Goal: Information Seeking & Learning: Learn about a topic

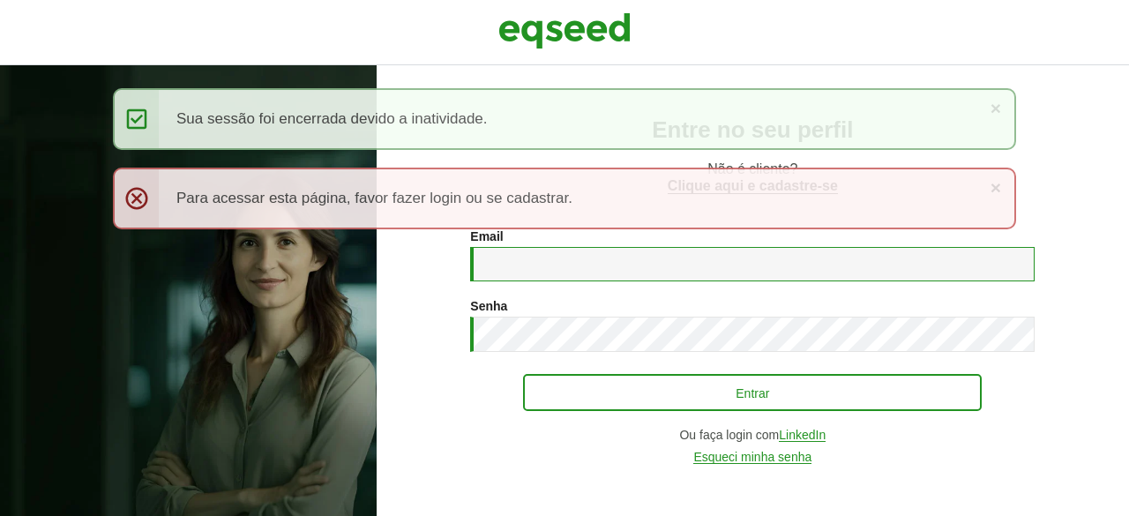
type input "**********"
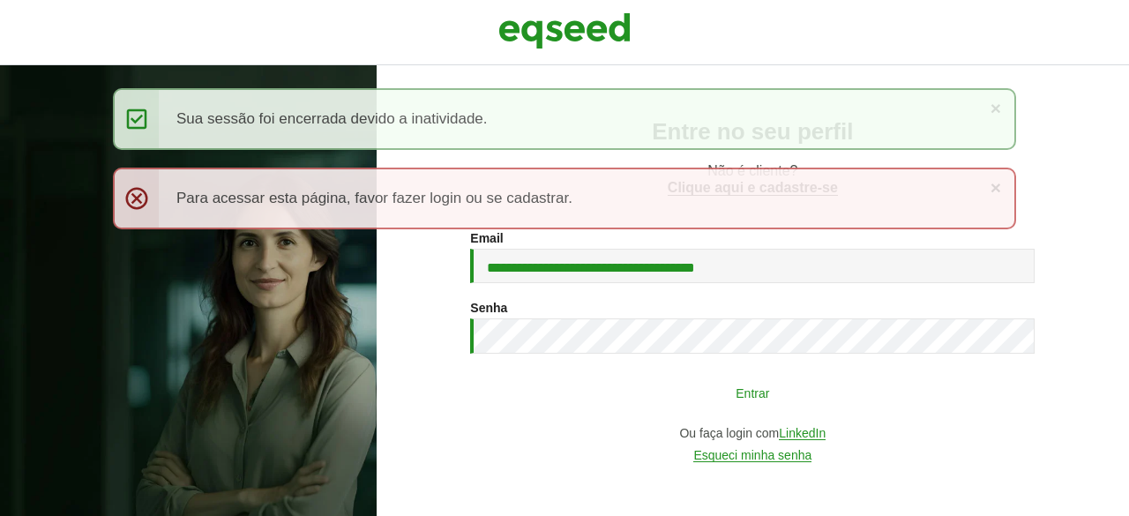
click at [642, 379] on button "Entrar" at bounding box center [752, 393] width 458 height 34
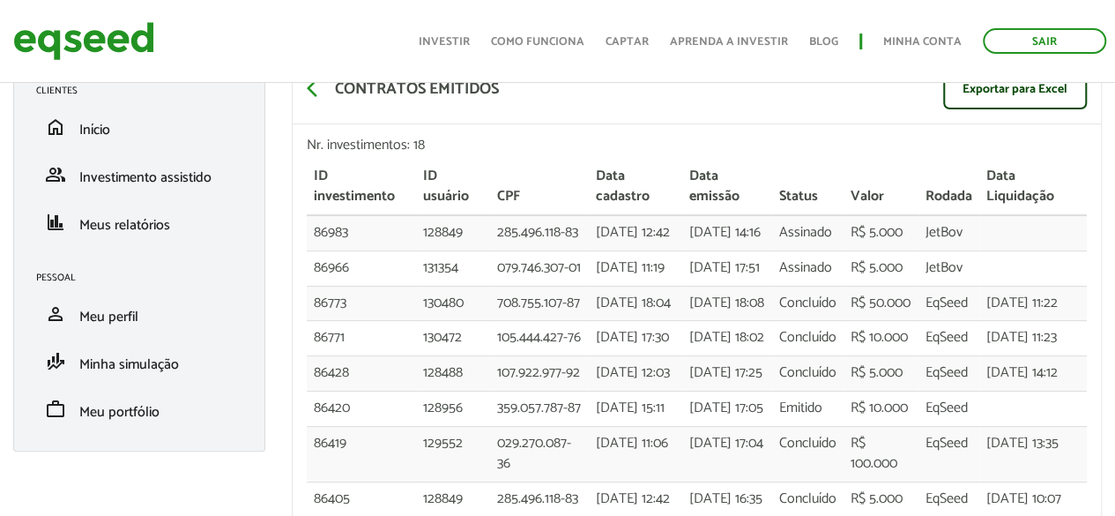
scroll to position [88, 0]
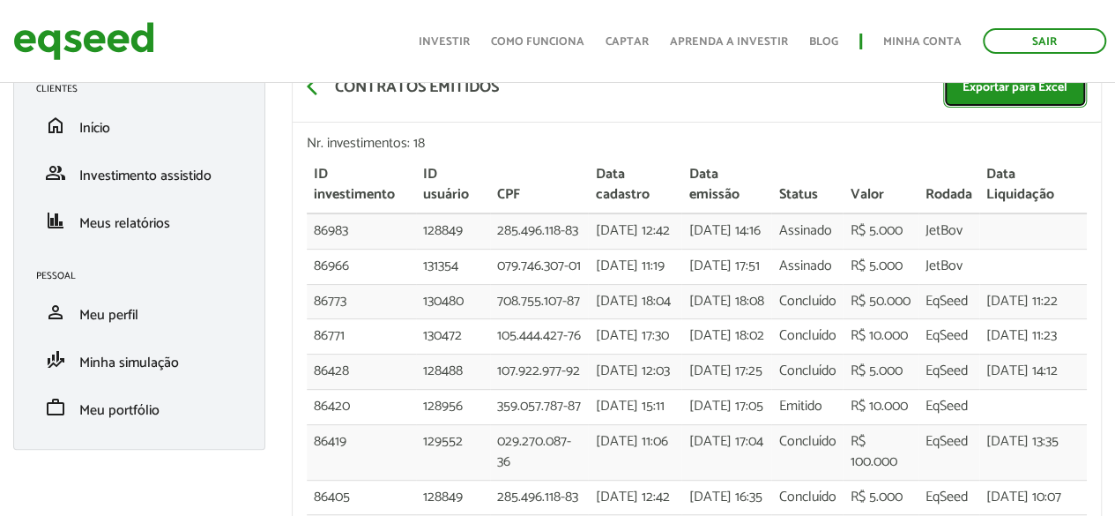
click at [1010, 98] on link "Exportar para Excel" at bounding box center [1015, 88] width 144 height 39
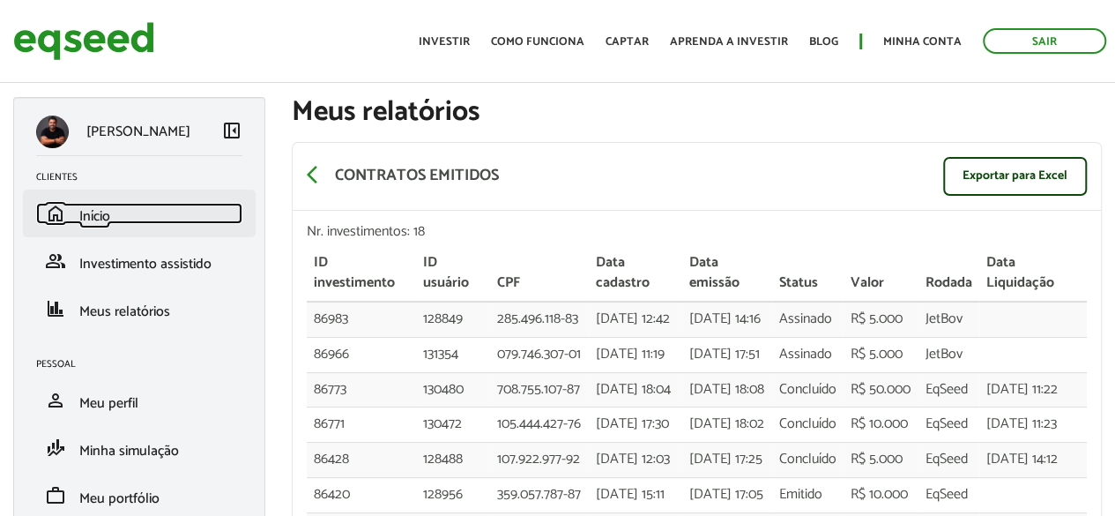
click at [130, 217] on link "home Início" at bounding box center [139, 213] width 206 height 21
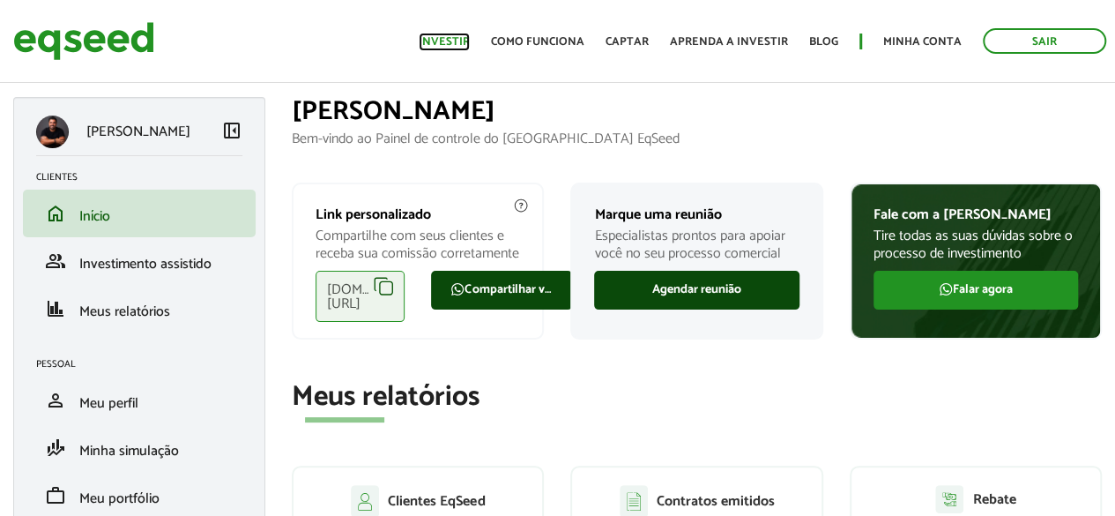
click at [451, 48] on link "Investir" at bounding box center [444, 41] width 51 height 11
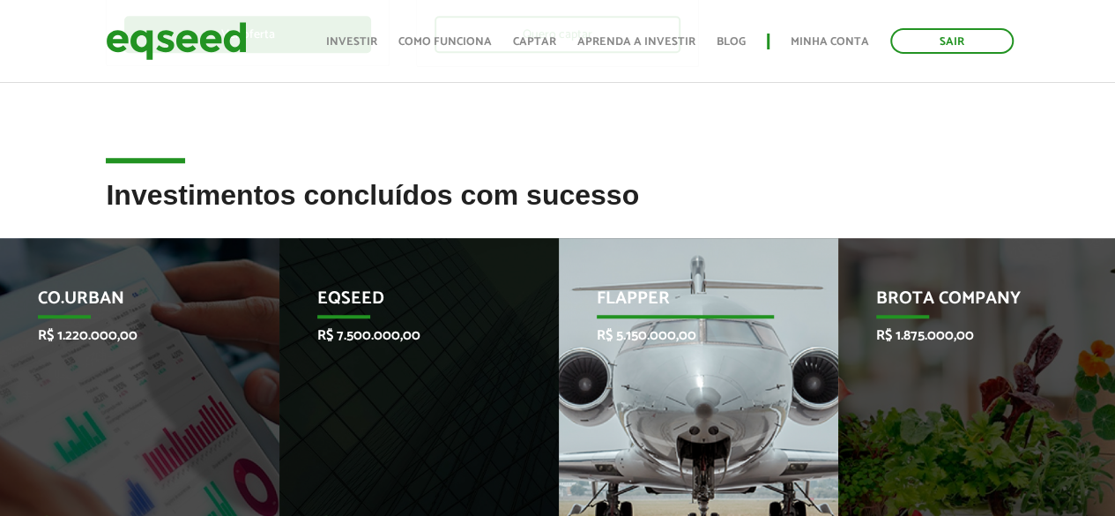
scroll to position [827, 0]
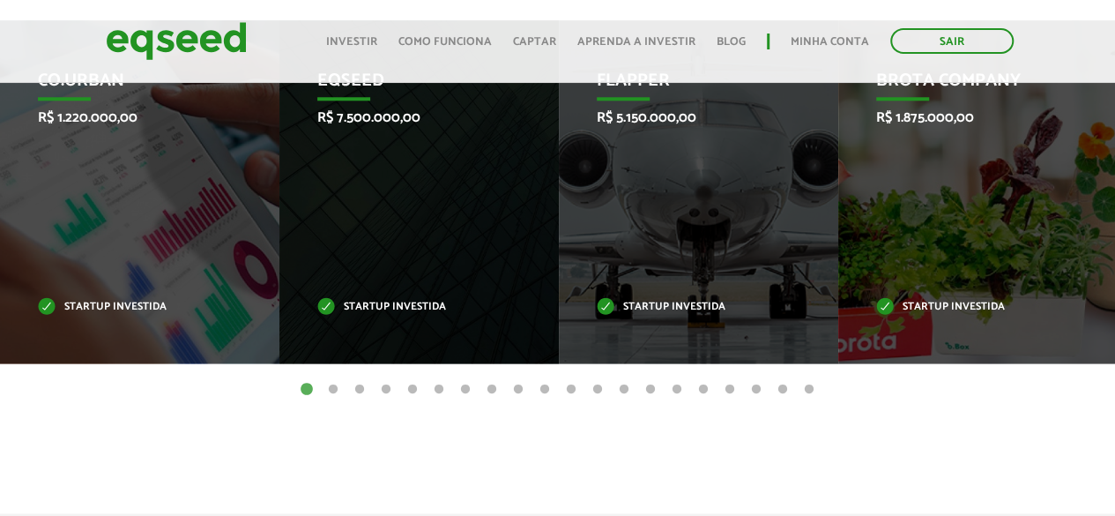
click at [331, 392] on button "2" at bounding box center [333, 390] width 18 height 18
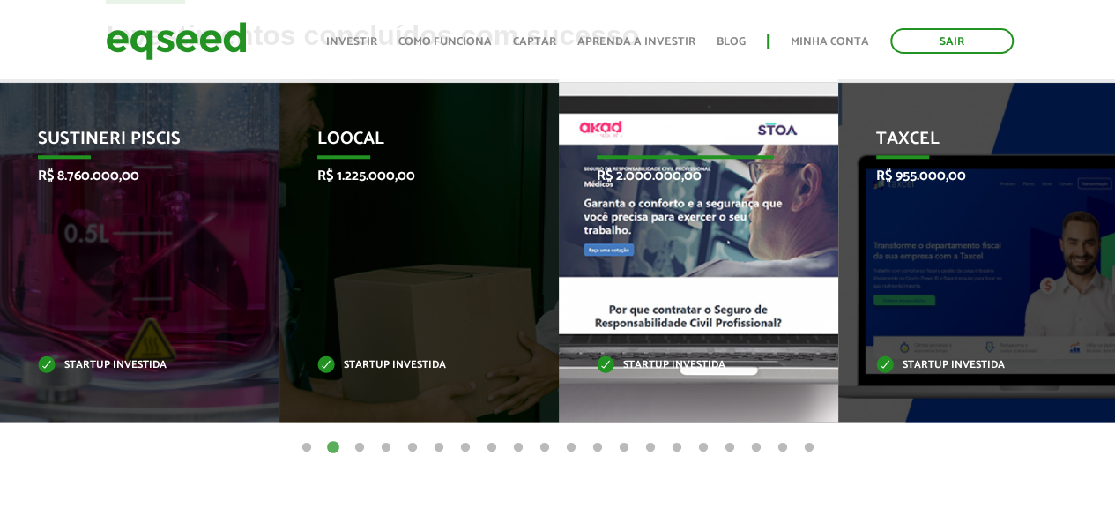
scroll to position [770, 0]
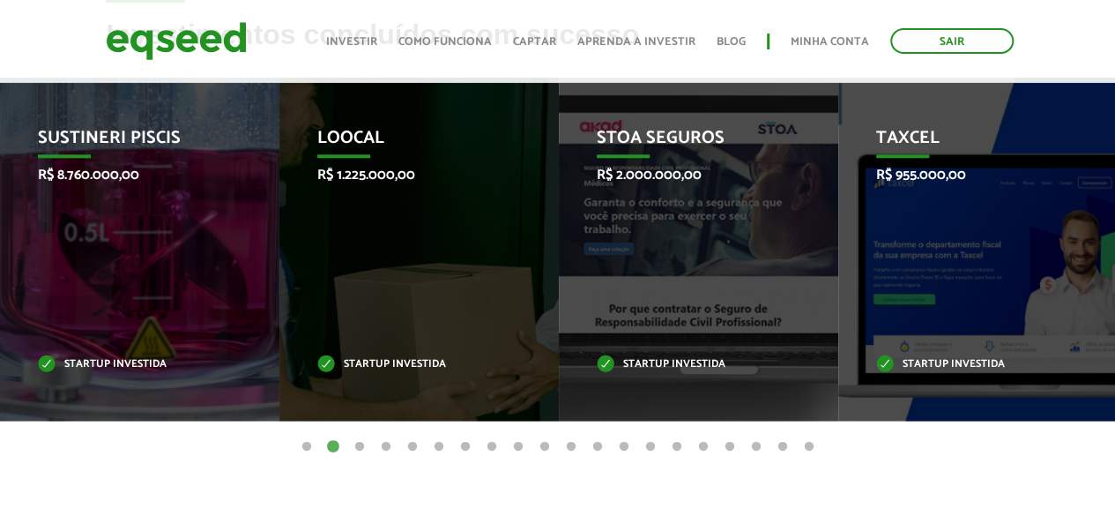
click at [354, 447] on button "3" at bounding box center [360, 447] width 18 height 18
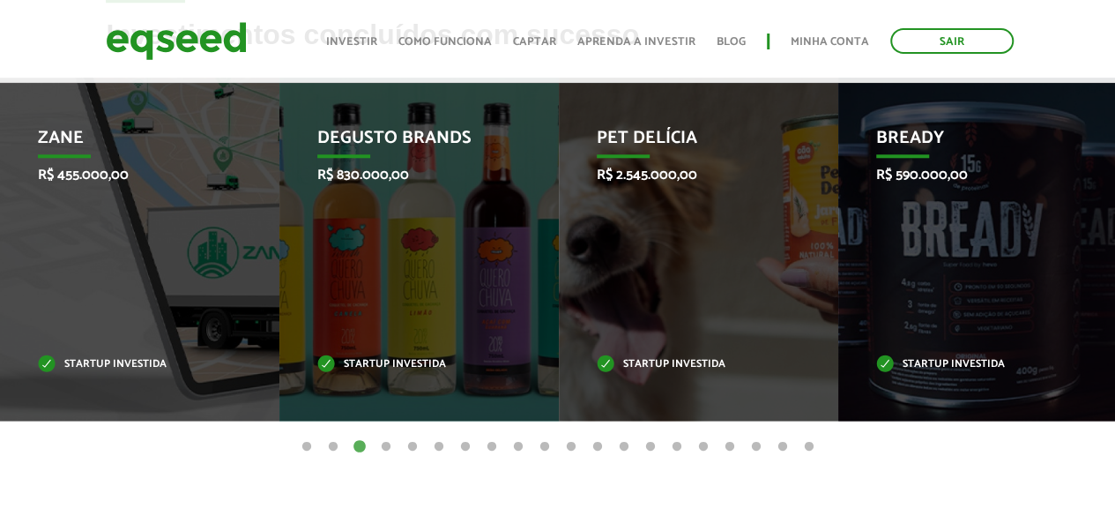
click at [383, 446] on button "4" at bounding box center [386, 447] width 18 height 18
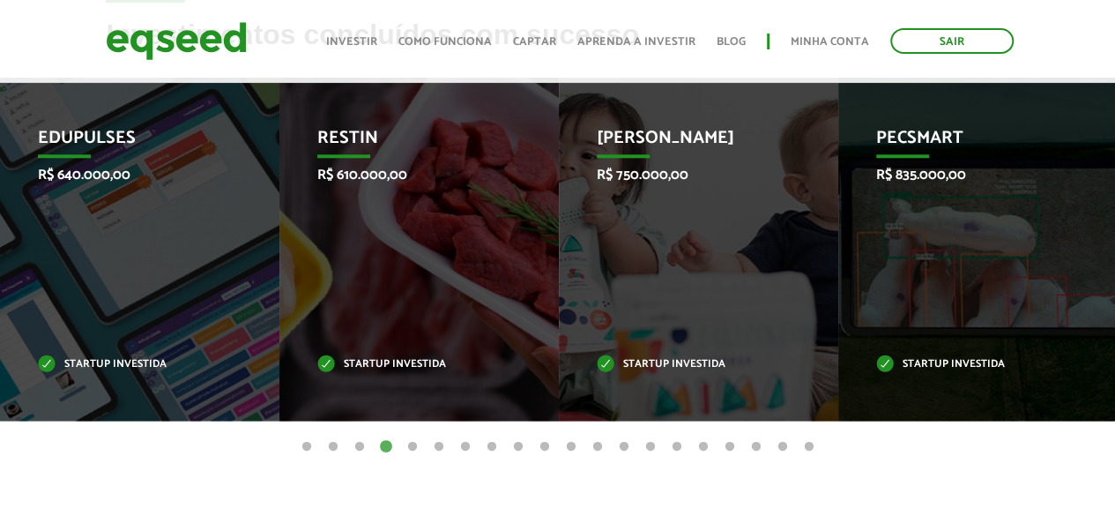
click at [413, 442] on button "5" at bounding box center [413, 447] width 18 height 18
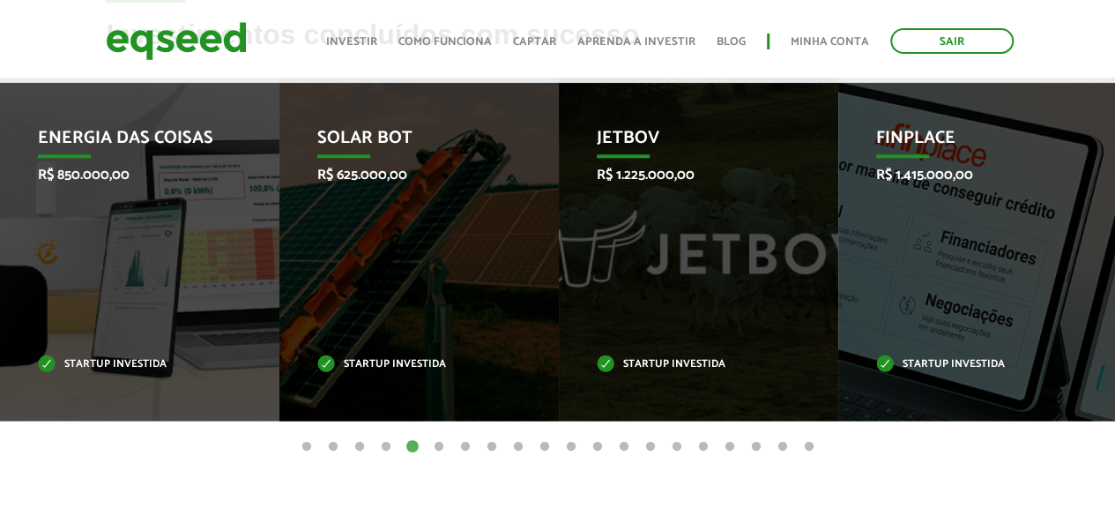
click at [441, 443] on button "6" at bounding box center [439, 447] width 18 height 18
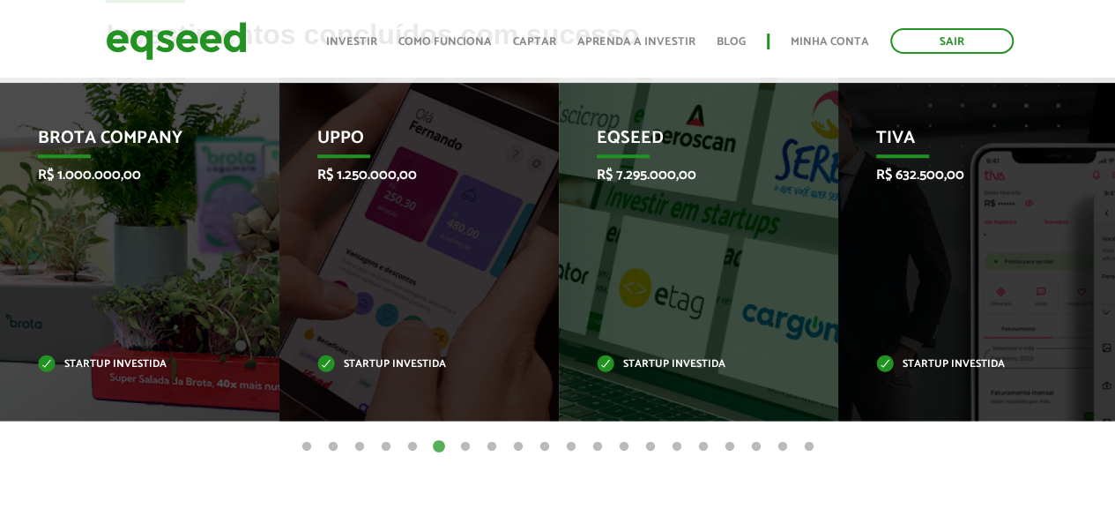
click at [467, 449] on button "7" at bounding box center [466, 447] width 18 height 18
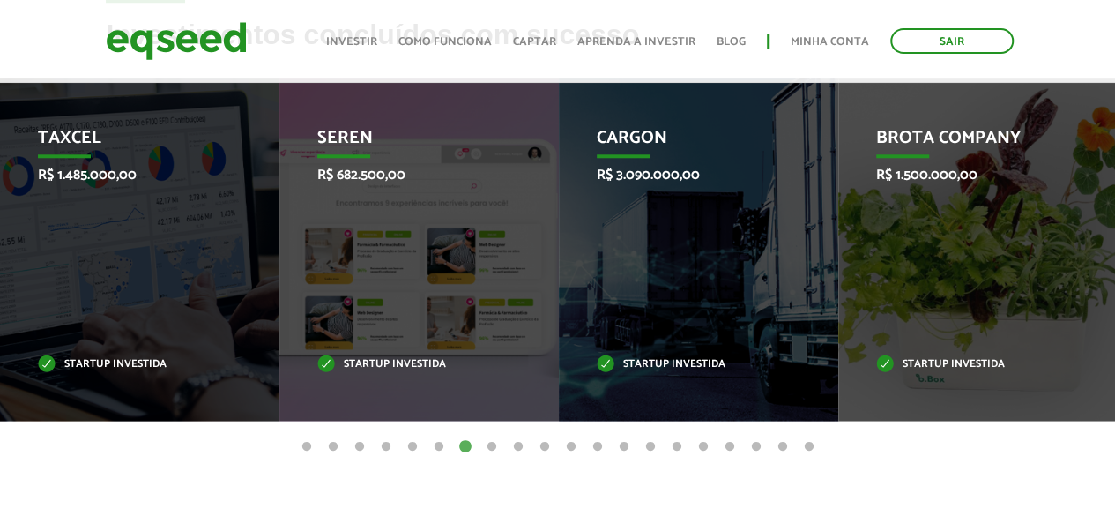
click at [493, 444] on button "8" at bounding box center [492, 447] width 18 height 18
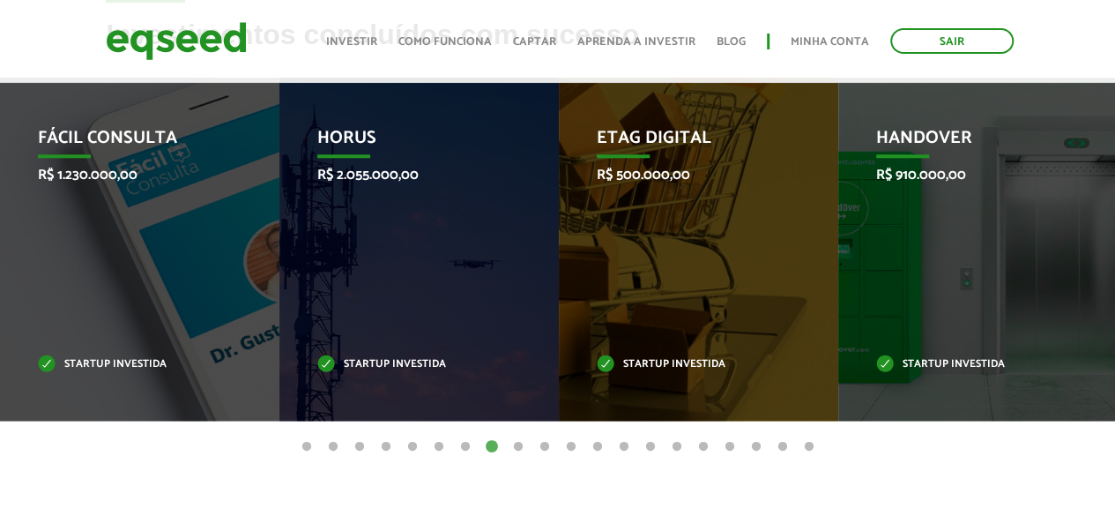
click at [515, 445] on button "9" at bounding box center [519, 447] width 18 height 18
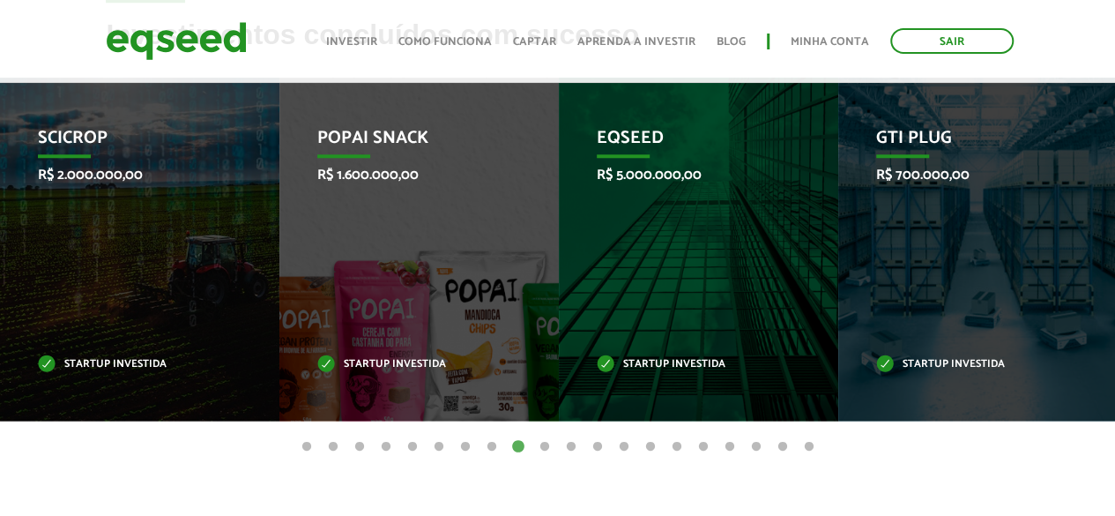
click at [540, 445] on button "10" at bounding box center [545, 447] width 18 height 18
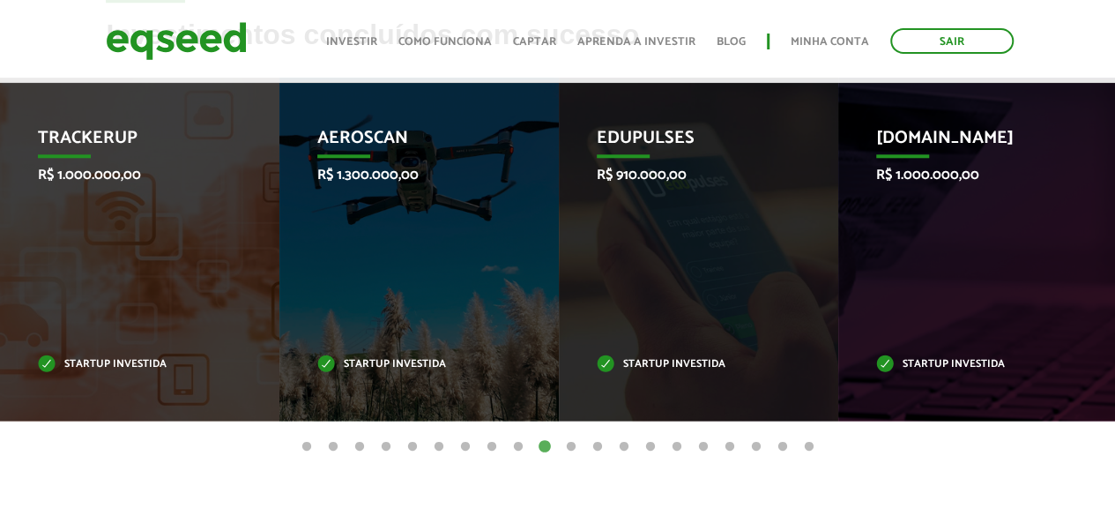
click at [570, 445] on button "11" at bounding box center [571, 447] width 18 height 18
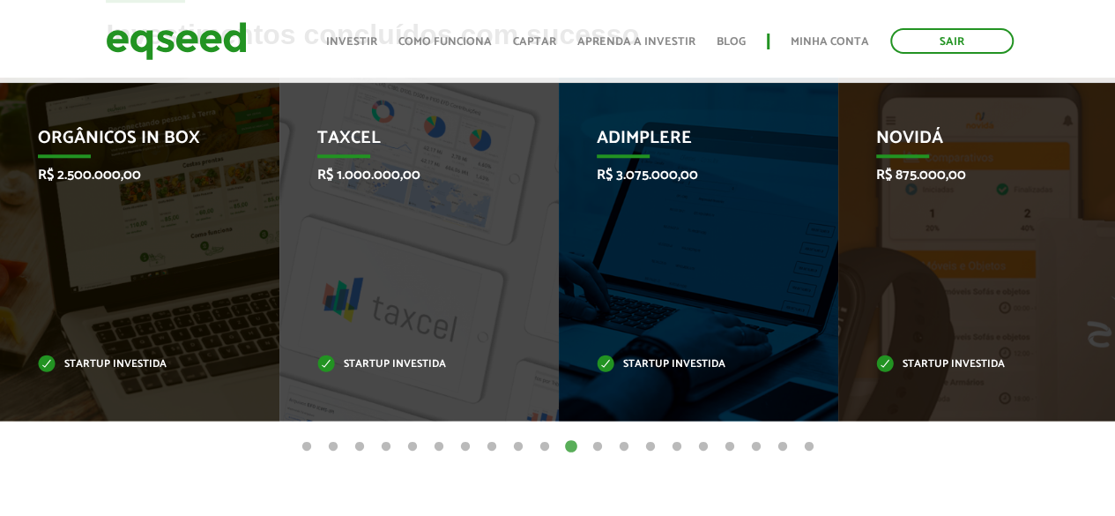
click at [600, 445] on button "12" at bounding box center [598, 447] width 18 height 18
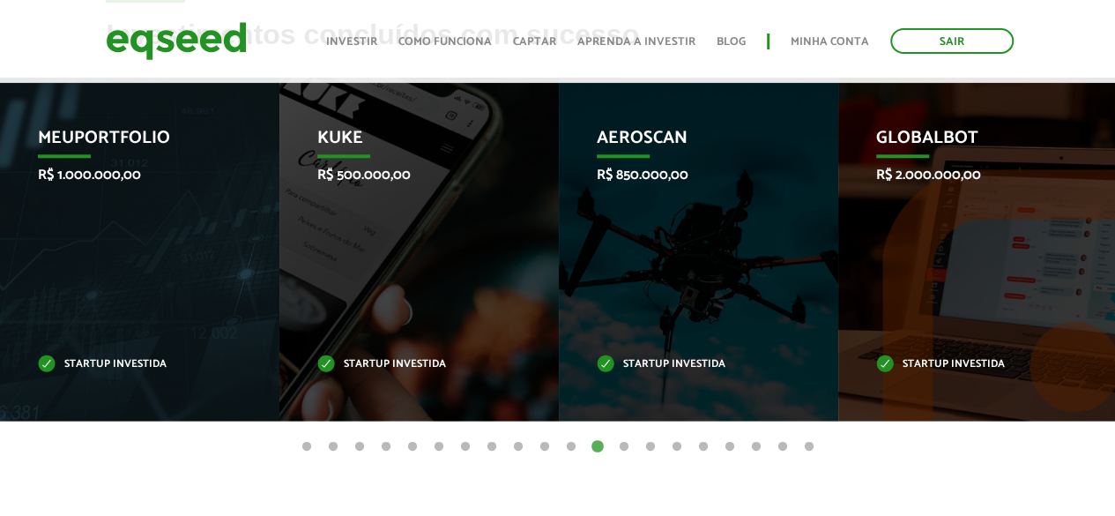
click at [624, 444] on button "13" at bounding box center [624, 447] width 18 height 18
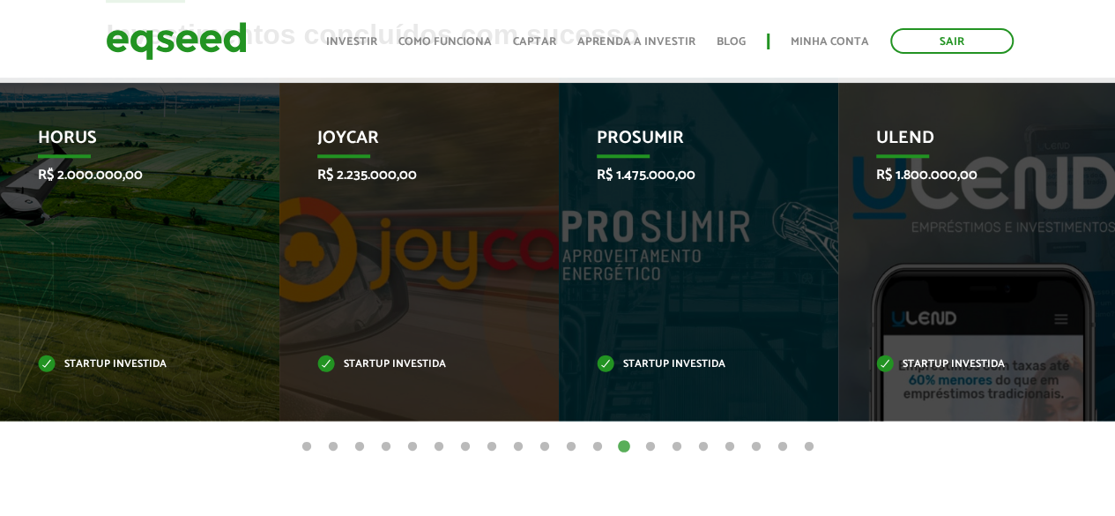
click at [651, 442] on button "14" at bounding box center [651, 447] width 18 height 18
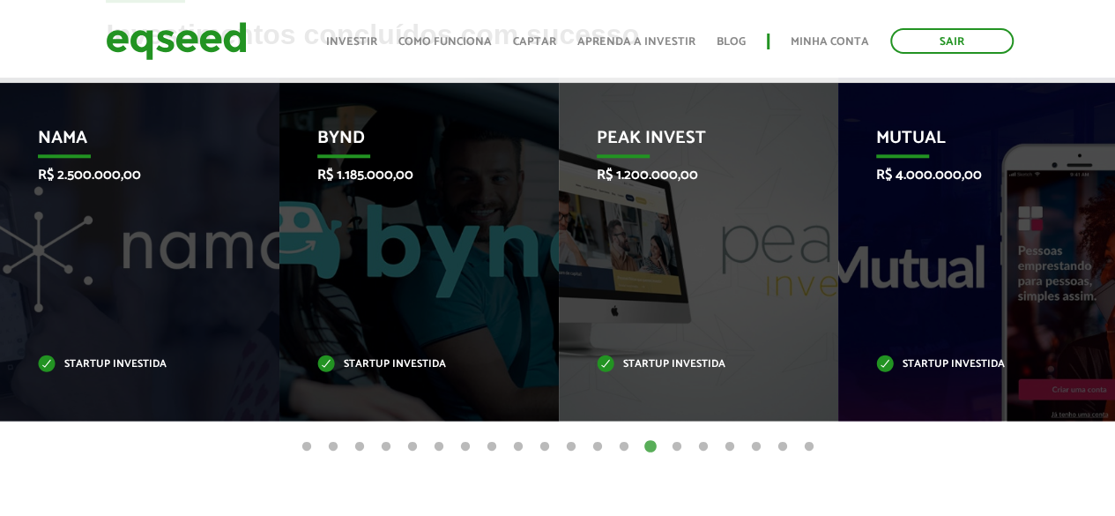
click at [617, 443] on button "13" at bounding box center [624, 447] width 18 height 18
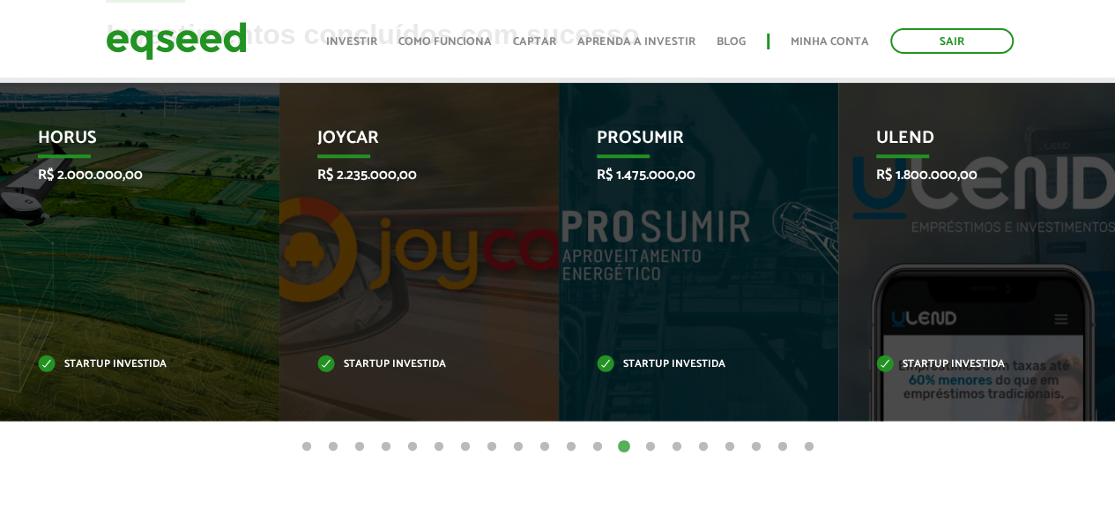
click at [645, 449] on button "14" at bounding box center [651, 447] width 18 height 18
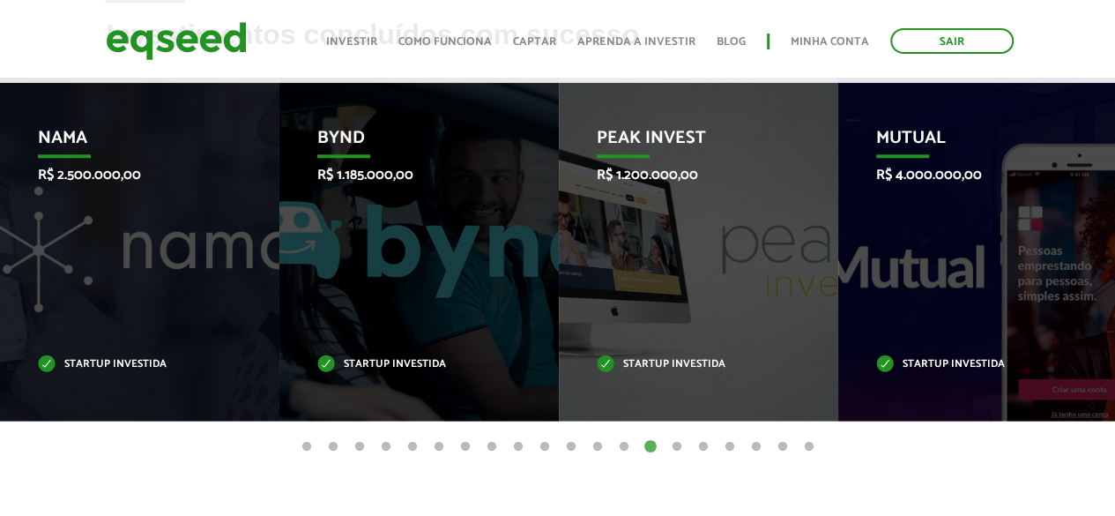
click at [672, 447] on button "15" at bounding box center [677, 447] width 18 height 18
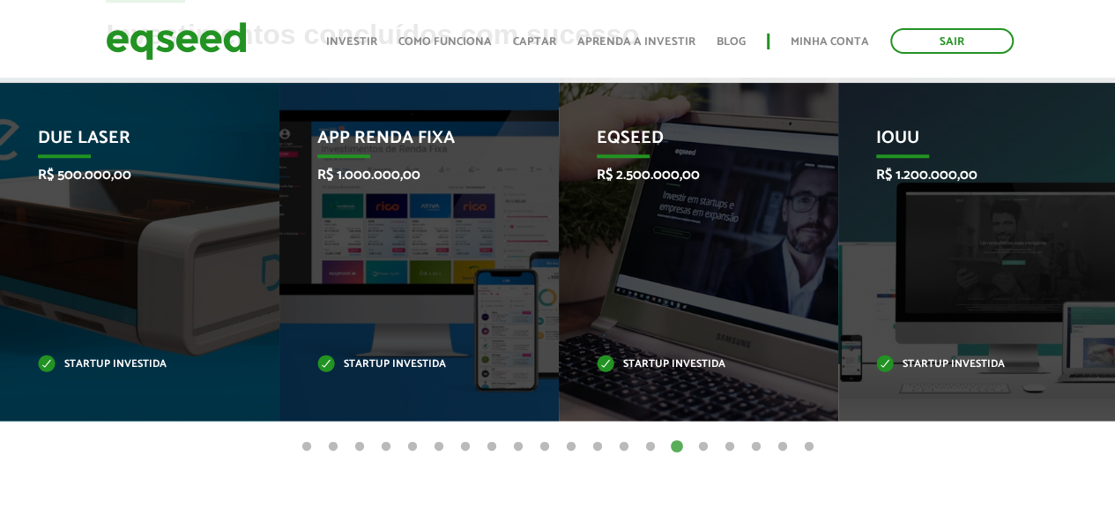
click at [707, 442] on button "16" at bounding box center [704, 447] width 18 height 18
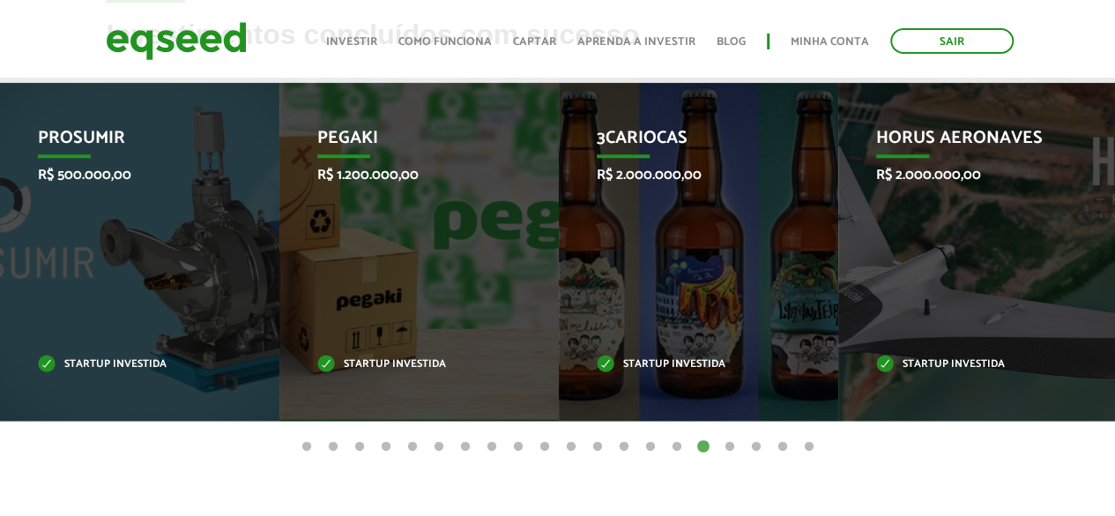
click at [726, 441] on button "17" at bounding box center [730, 447] width 18 height 18
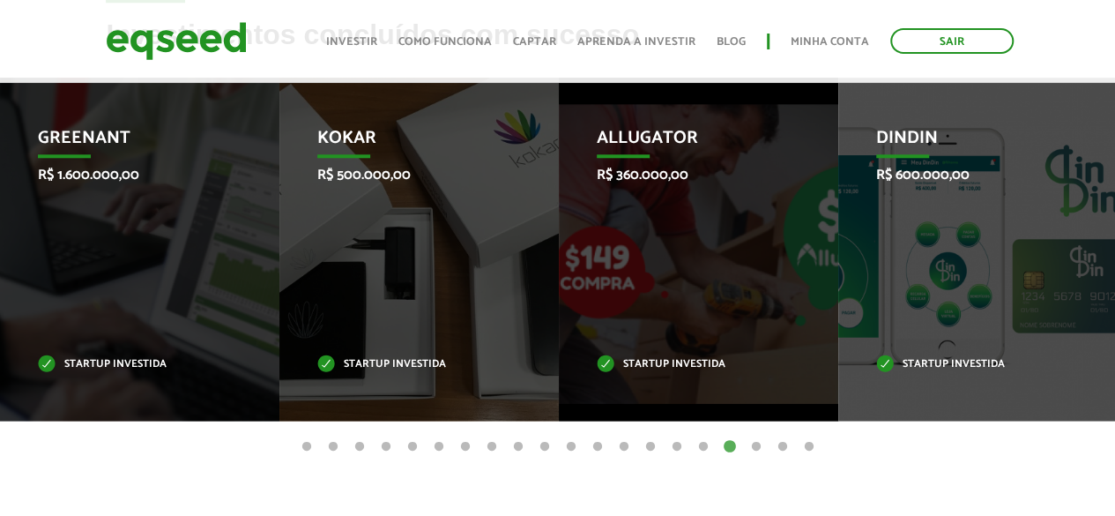
click at [753, 446] on button "18" at bounding box center [757, 447] width 18 height 18
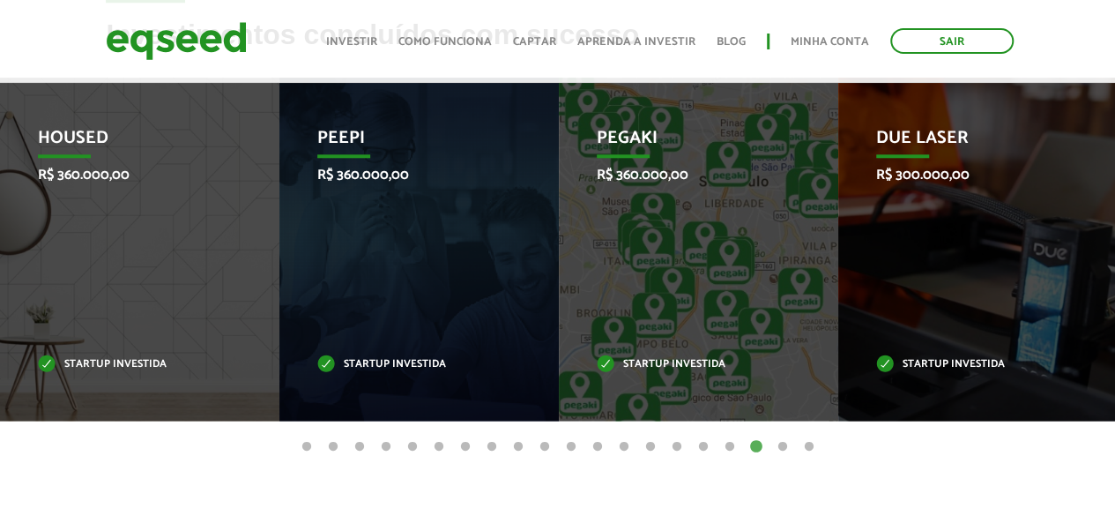
click at [774, 445] on button "19" at bounding box center [783, 447] width 18 height 18
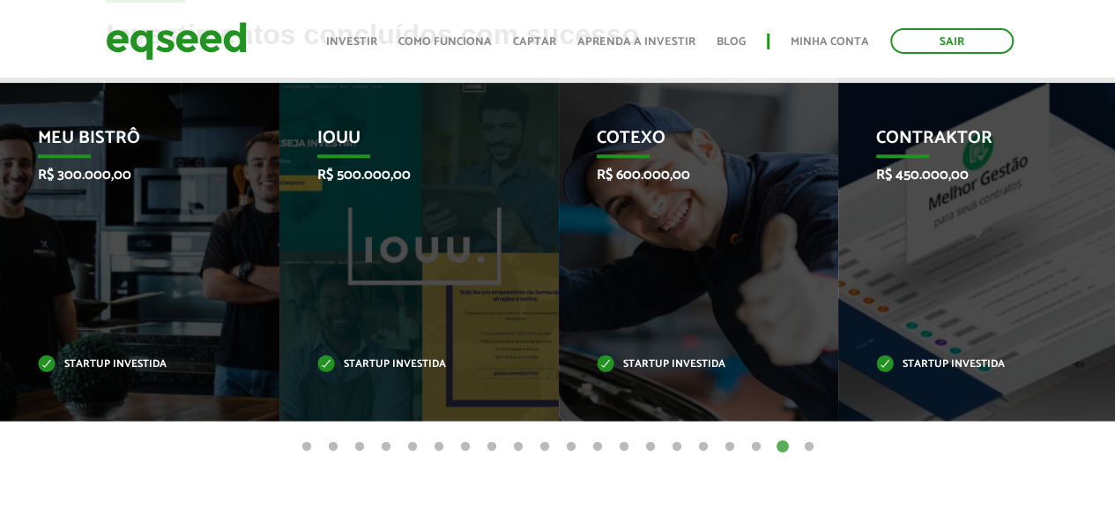
click at [811, 446] on button "20" at bounding box center [810, 447] width 18 height 18
